Goal: Book appointment/travel/reservation

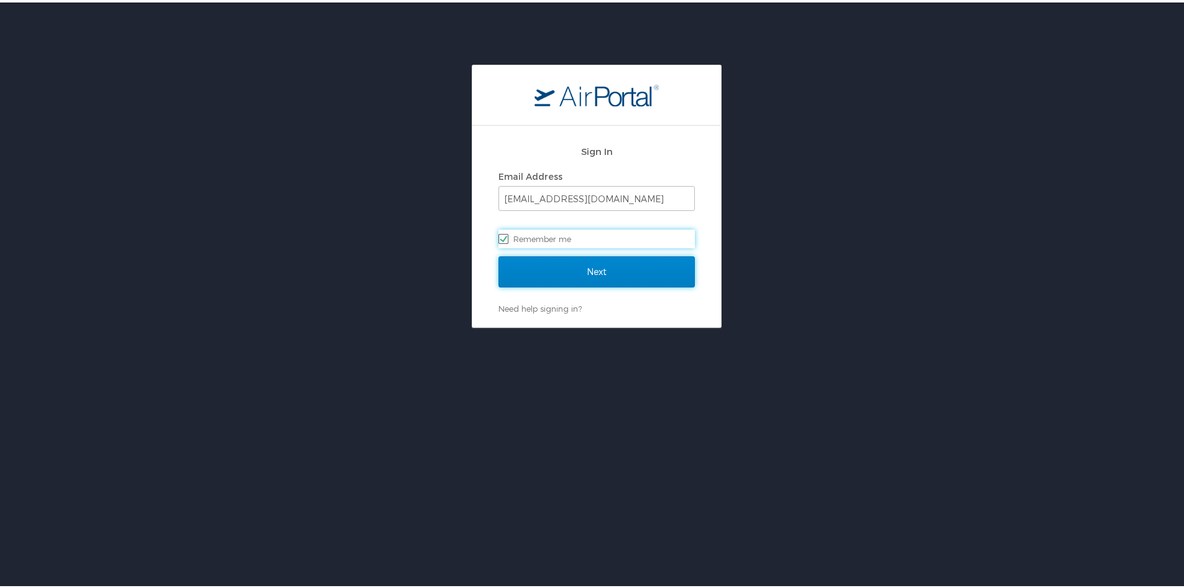
click at [601, 276] on input "Next" at bounding box center [597, 269] width 196 height 31
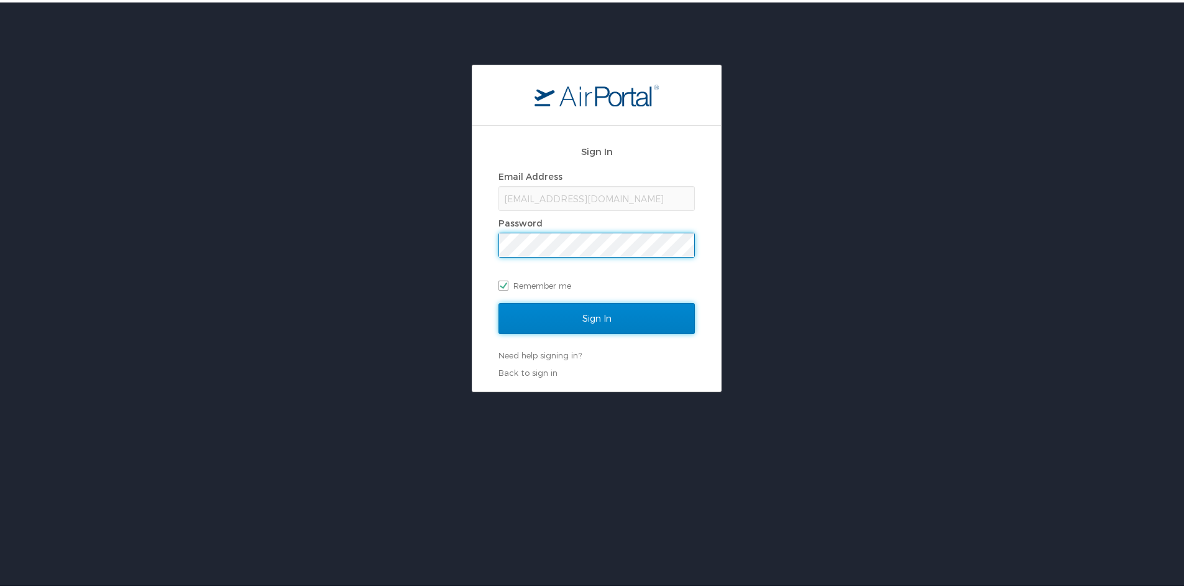
click at [602, 325] on input "Sign In" at bounding box center [597, 315] width 196 height 31
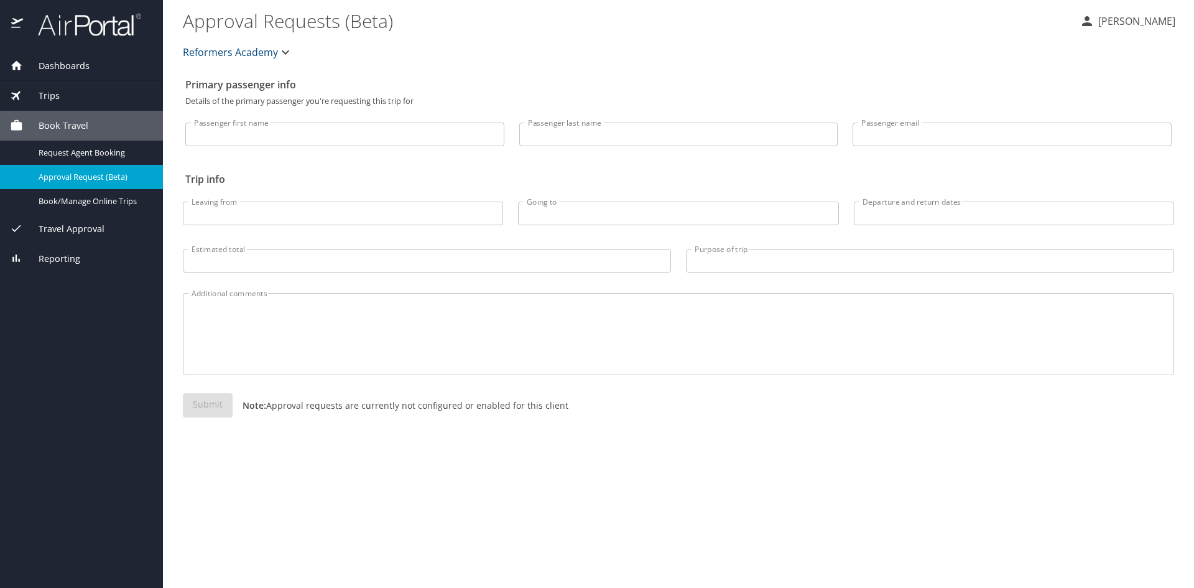
click at [66, 126] on span "Book Travel" at bounding box center [55, 126] width 65 height 14
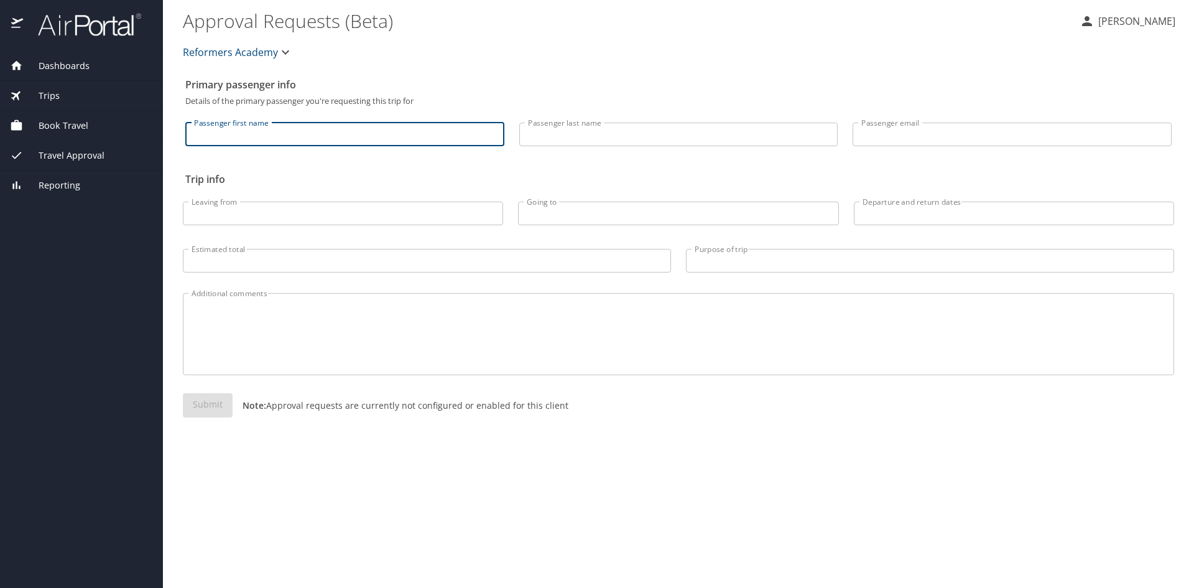
click at [244, 136] on input "Passenger first name" at bounding box center [344, 134] width 319 height 24
type input "I"
type input "Ignacia E"
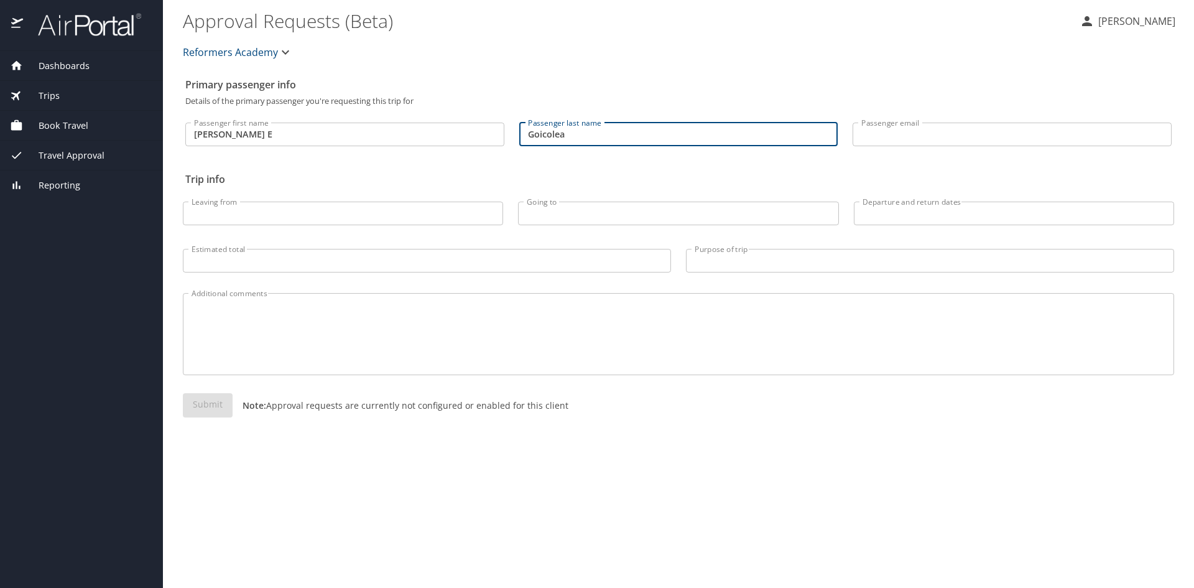
type input "Goicolea"
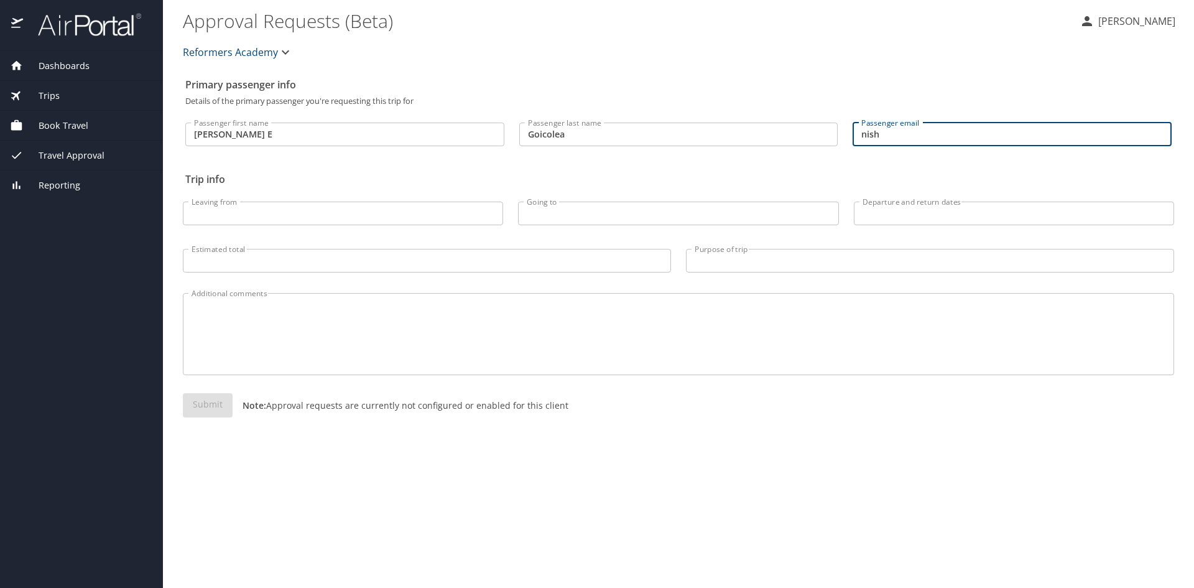
type input "nish.goicolea2@wyo.gov"
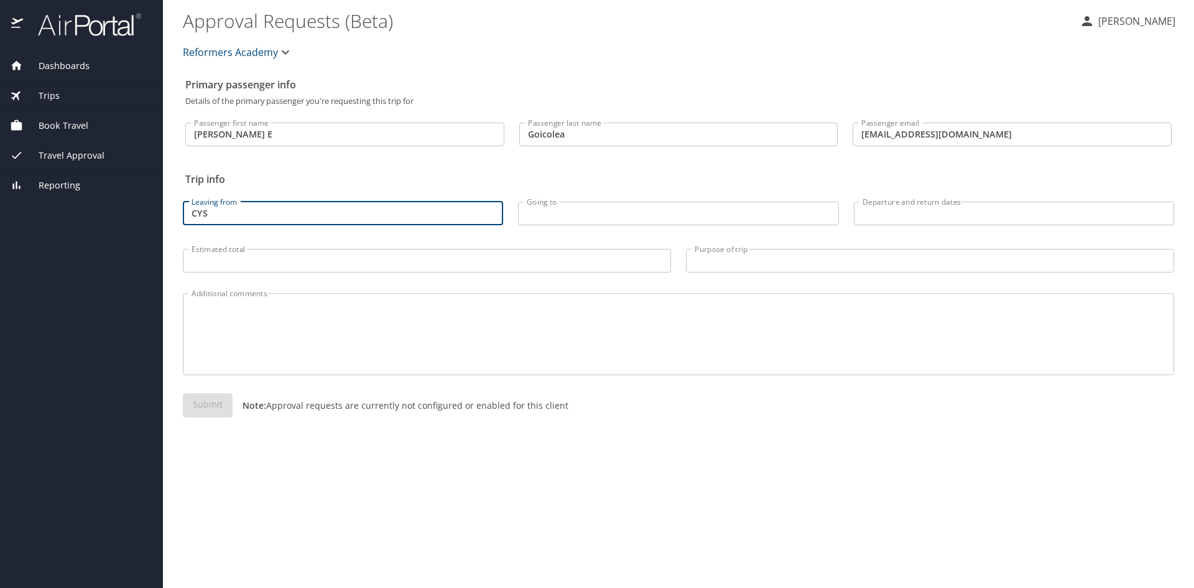
type input "CYS"
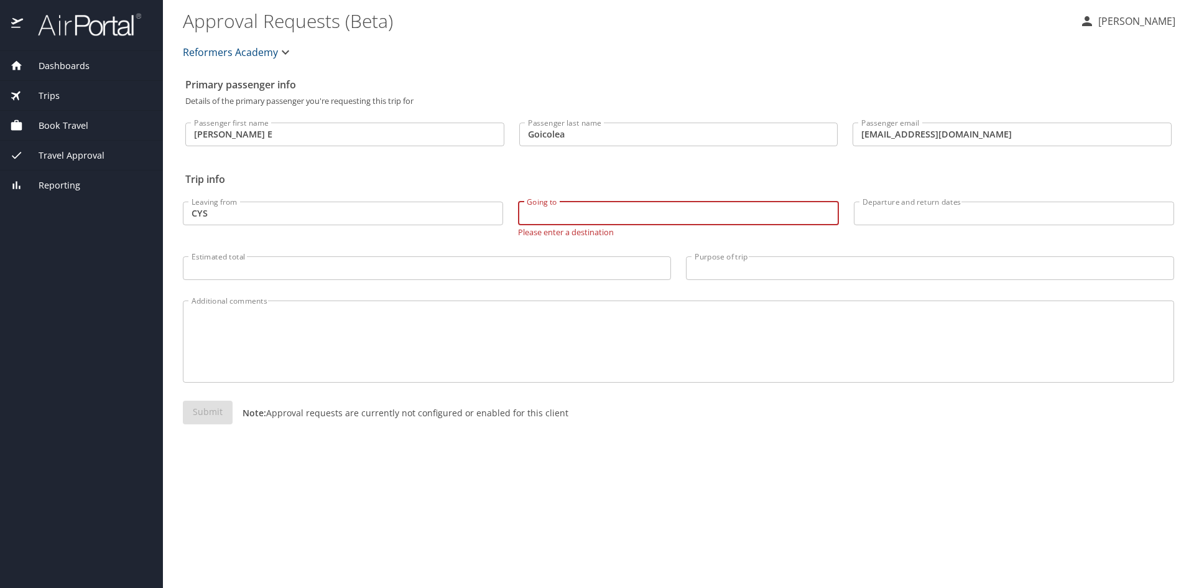
click at [623, 215] on input "Going to" at bounding box center [678, 213] width 320 height 24
type input "a"
type input "Arlington, VA"
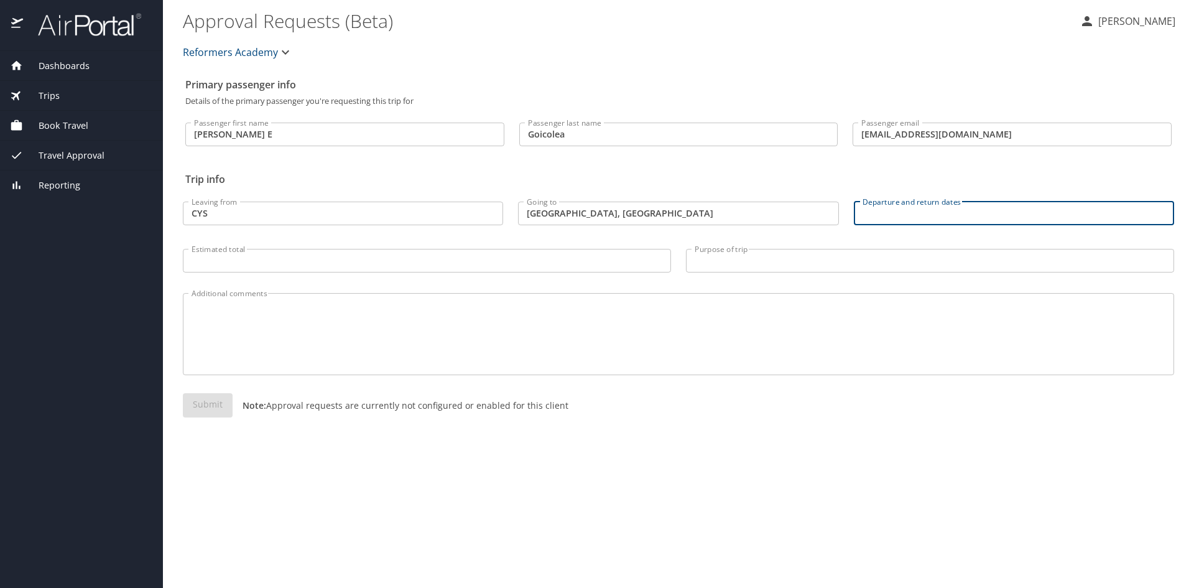
click at [929, 220] on input "Departure and return dates" at bounding box center [1014, 213] width 320 height 24
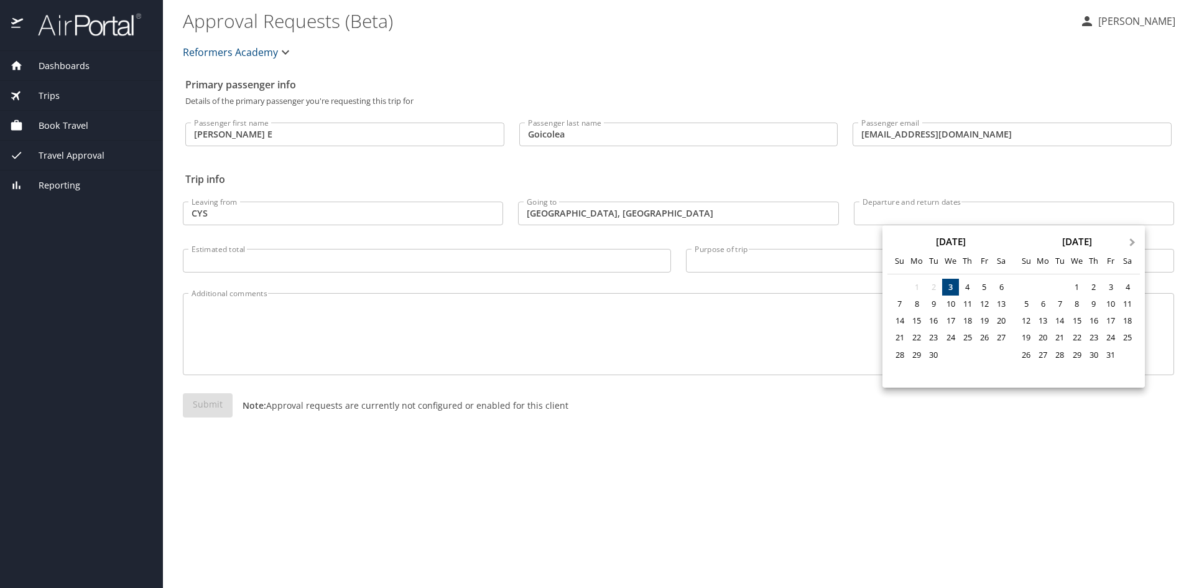
click at [1132, 244] on span "Next Month" at bounding box center [1132, 243] width 0 height 14
click at [327, 218] on div at bounding box center [597, 294] width 1194 height 588
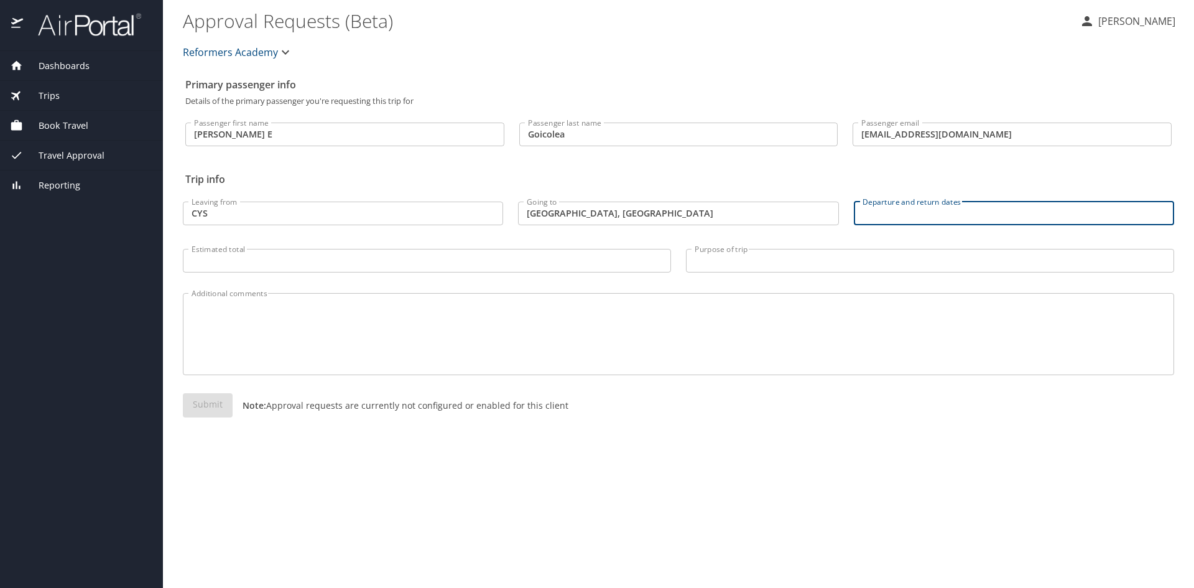
click at [913, 213] on input "Departure and return dates" at bounding box center [1014, 213] width 320 height 24
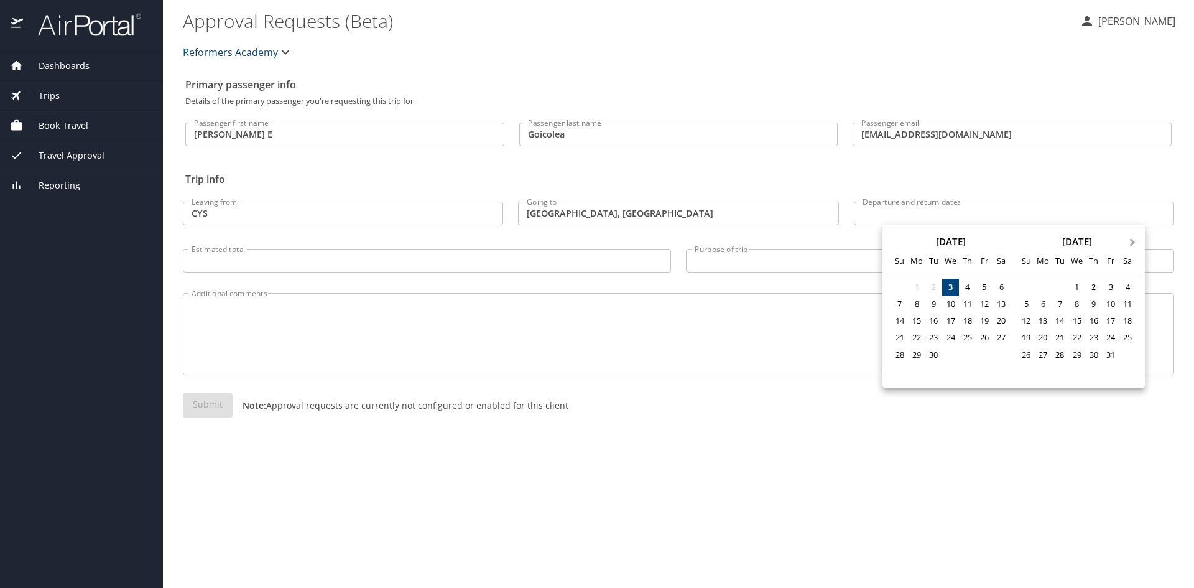
click at [1127, 244] on button "Next Month" at bounding box center [1133, 236] width 20 height 20
click at [1111, 302] on div "7" at bounding box center [1110, 303] width 17 height 17
click at [1029, 322] on div "9" at bounding box center [1025, 320] width 17 height 17
type input "11/07/2025 🠦 11/09/2025"
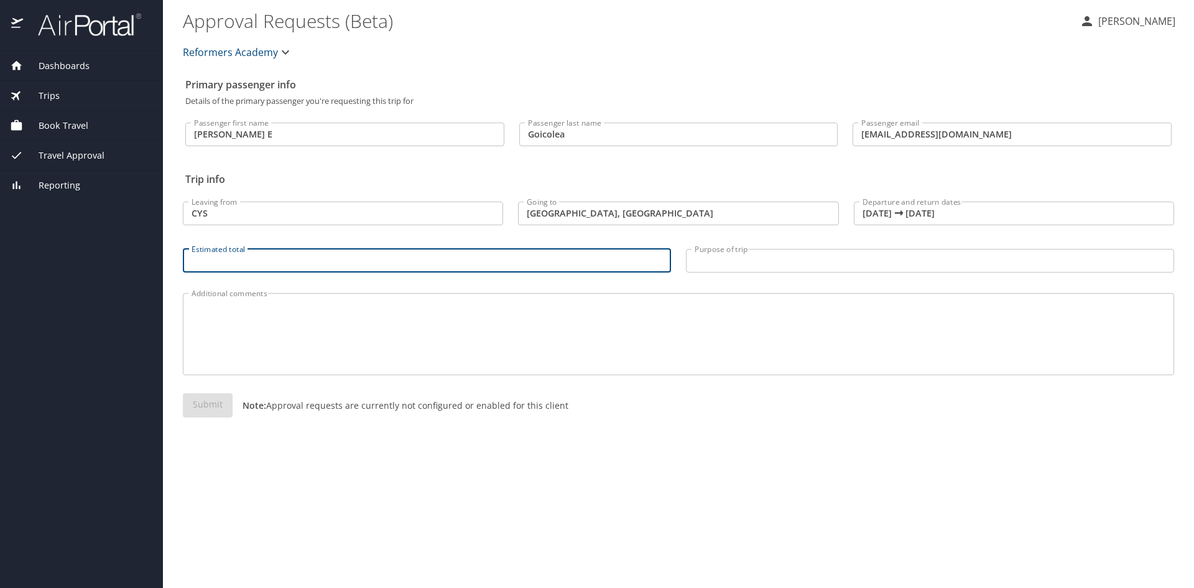
click at [282, 257] on input "Estimated total" at bounding box center [427, 261] width 488 height 24
click at [727, 270] on input "Purpose of trip" at bounding box center [930, 261] width 488 height 24
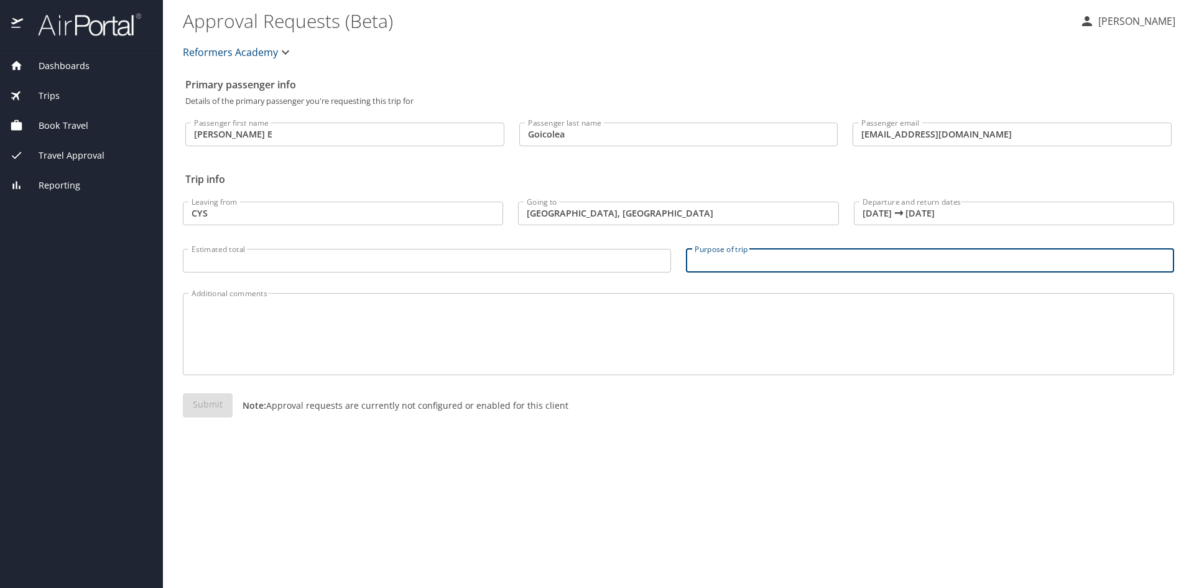
click at [453, 255] on input "Estimated total" at bounding box center [427, 261] width 488 height 24
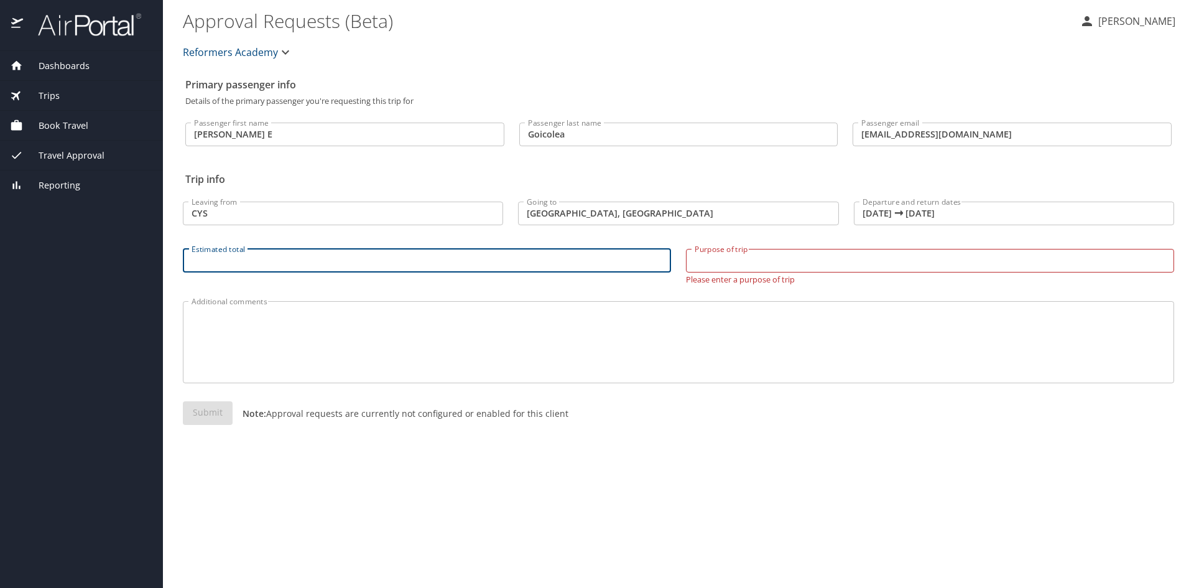
click at [67, 134] on div "Book Travel" at bounding box center [81, 126] width 163 height 30
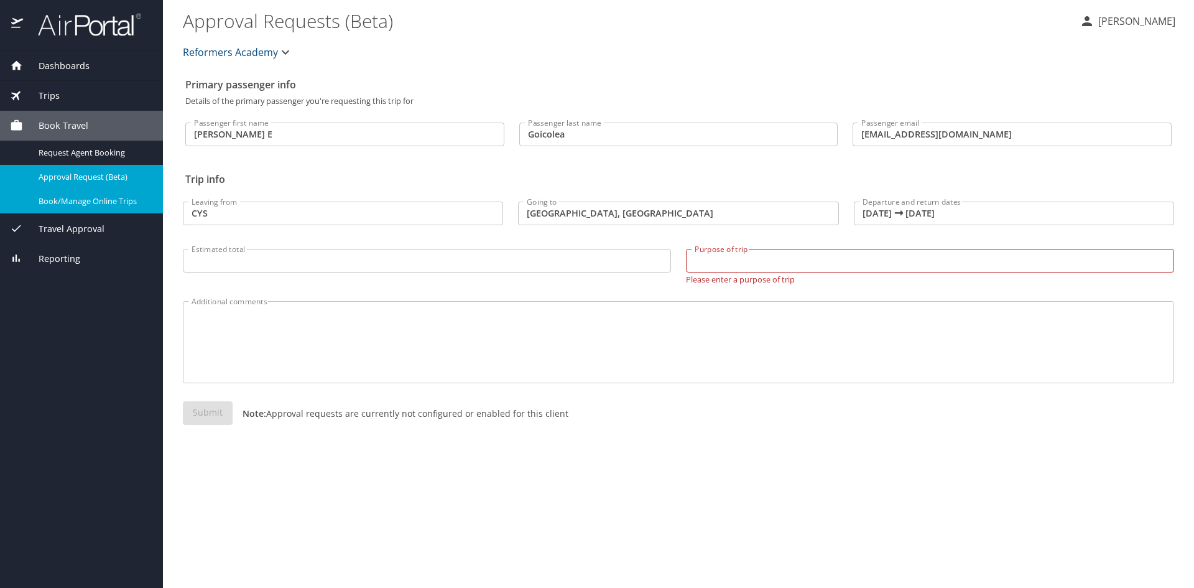
click at [81, 204] on span "Book/Manage Online Trips" at bounding box center [93, 201] width 109 height 12
drag, startPoint x: 213, startPoint y: 212, endPoint x: 150, endPoint y: 200, distance: 63.3
click at [156, 204] on div "Dashboards My Travel Dashboard Trips Current / Future Trips Past Trips Trips Mi…" at bounding box center [597, 294] width 1194 height 588
click at [65, 71] on span "Dashboards" at bounding box center [56, 66] width 67 height 14
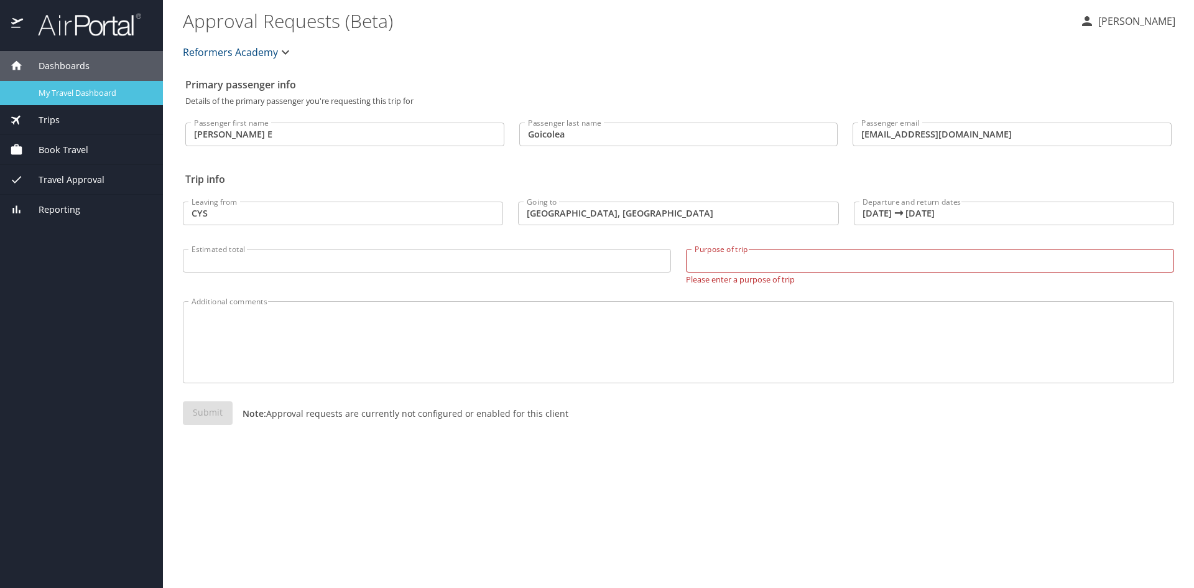
click at [90, 93] on span "My Travel Dashboard" at bounding box center [93, 93] width 109 height 12
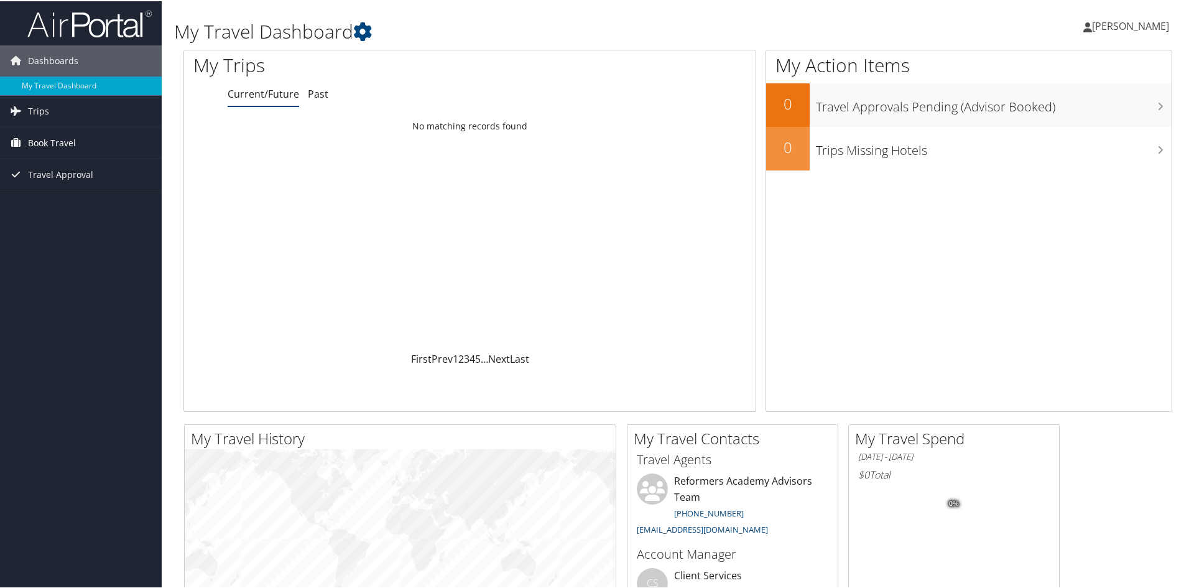
click at [57, 142] on span "Book Travel" at bounding box center [52, 141] width 48 height 31
click at [25, 139] on link "Book Travel" at bounding box center [81, 141] width 162 height 31
click at [17, 139] on icon at bounding box center [15, 141] width 19 height 19
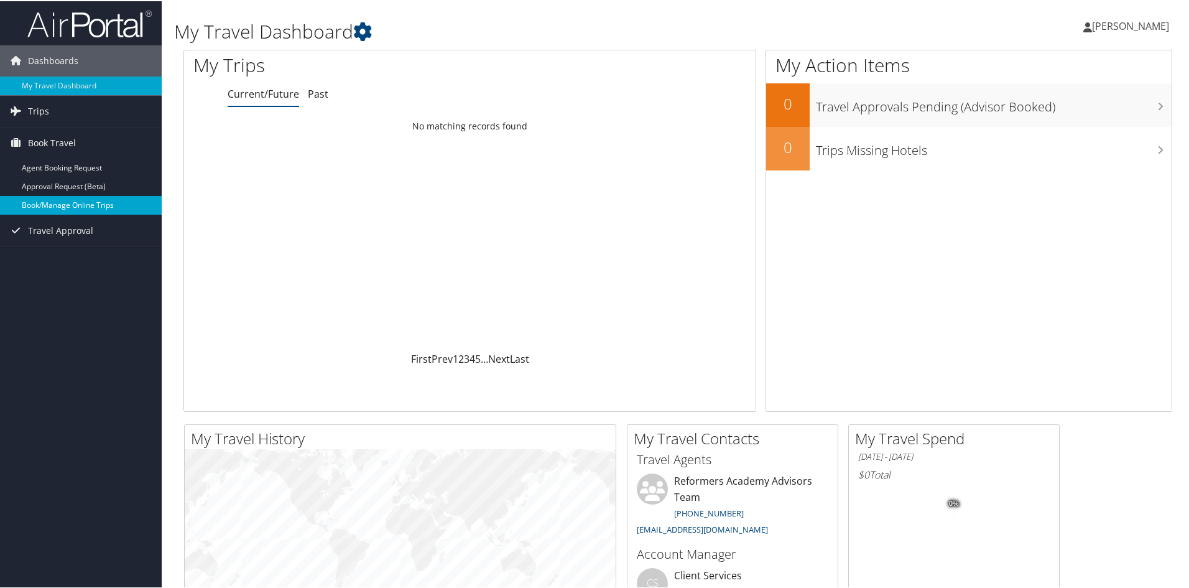
click at [55, 207] on link "Book/Manage Online Trips" at bounding box center [81, 204] width 162 height 19
